Goal: Task Accomplishment & Management: Use online tool/utility

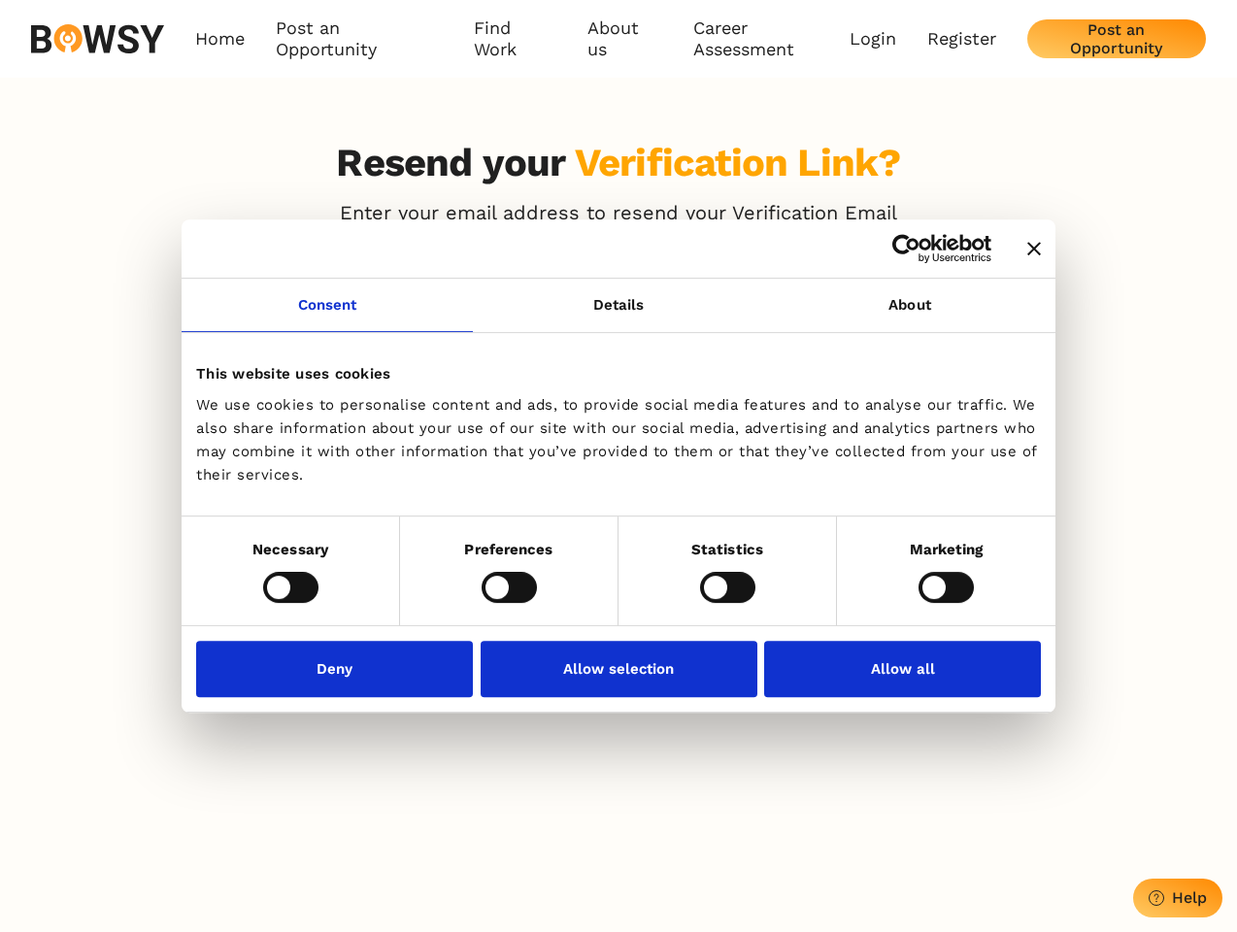
click at [1027, 250] on icon "Close banner" at bounding box center [1034, 249] width 14 height 14
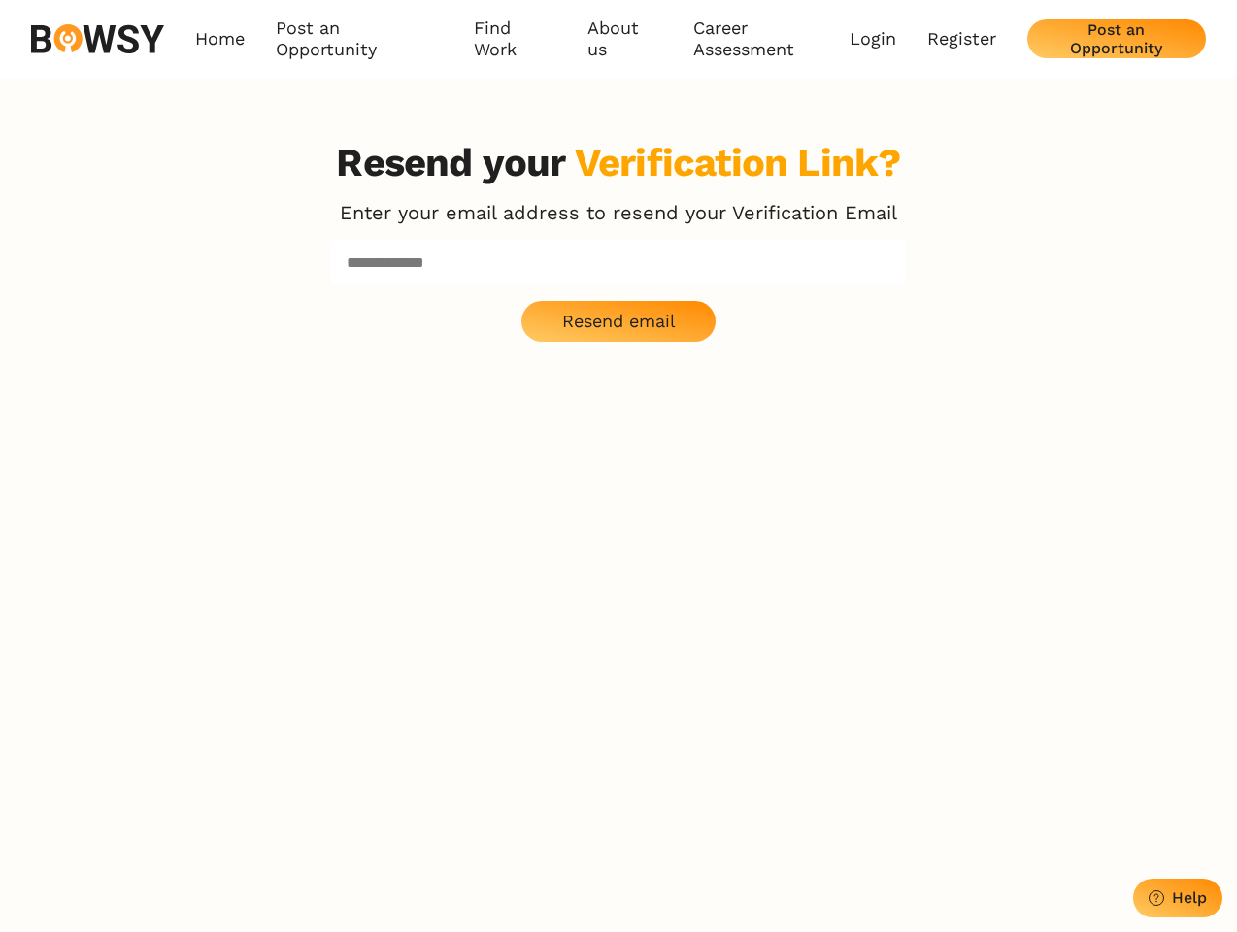
click at [327, 317] on link "Consent" at bounding box center [327, 305] width 291 height 53
click at [618, 317] on p "Resend email" at bounding box center [619, 321] width 114 height 21
click at [910, 317] on div "Resend your Verification Link? Enter your email address to resend your Verifica…" at bounding box center [618, 606] width 621 height 932
click at [290, 586] on div "Resend your Verification Link? Enter your email address to resend your Verifica…" at bounding box center [618, 606] width 1237 height 932
click at [509, 586] on div "Resend your Verification Link? Enter your email address to resend your Verifica…" at bounding box center [618, 606] width 621 height 932
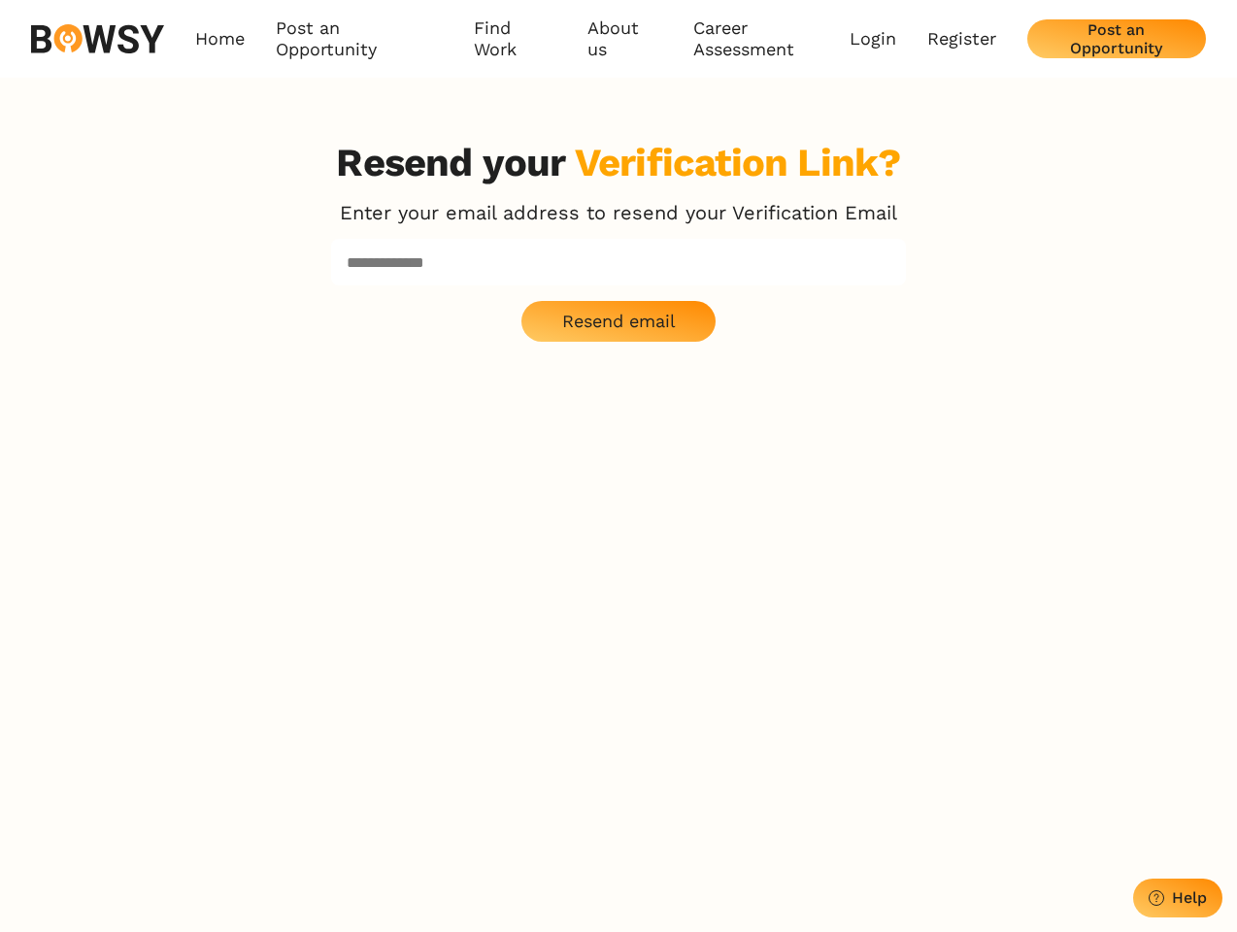
click at [727, 586] on div "Resend your Verification Link? Enter your email address to resend your Verifica…" at bounding box center [618, 606] width 621 height 932
click at [946, 586] on div "Resend your Verification Link? Enter your email address to resend your Verifica…" at bounding box center [618, 606] width 1237 height 932
click at [340, 668] on div "Resend your Verification Link? Enter your email address to resend your Verifica…" at bounding box center [618, 606] width 621 height 932
click at [618, 668] on div "Resend your Verification Link? Enter your email address to resend your Verifica…" at bounding box center [618, 606] width 621 height 932
